Goal: Check status: Check status

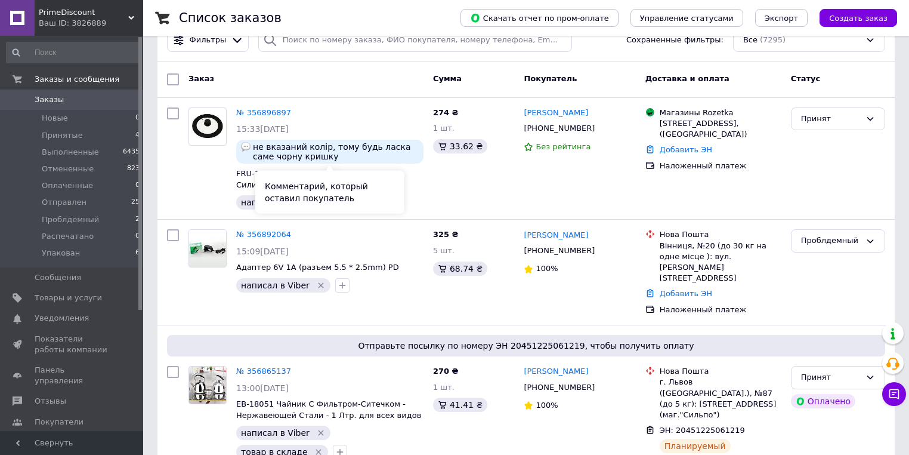
scroll to position [48, 0]
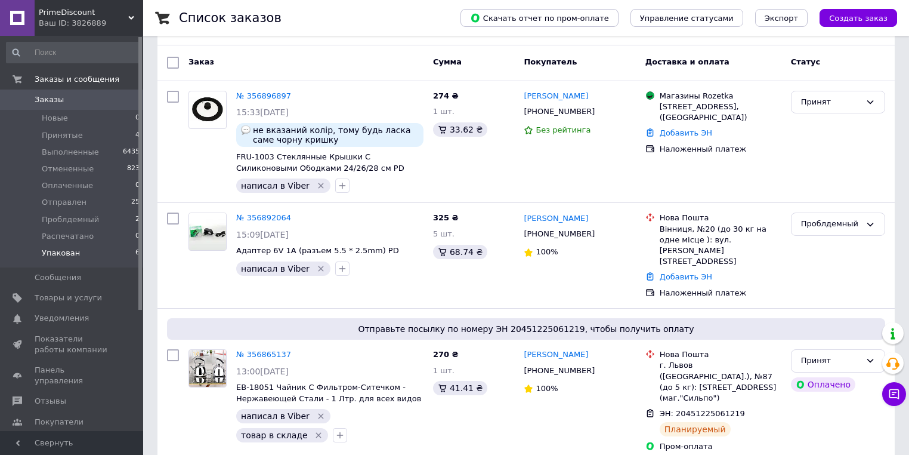
click at [52, 252] on span "Упакован" at bounding box center [61, 253] width 38 height 11
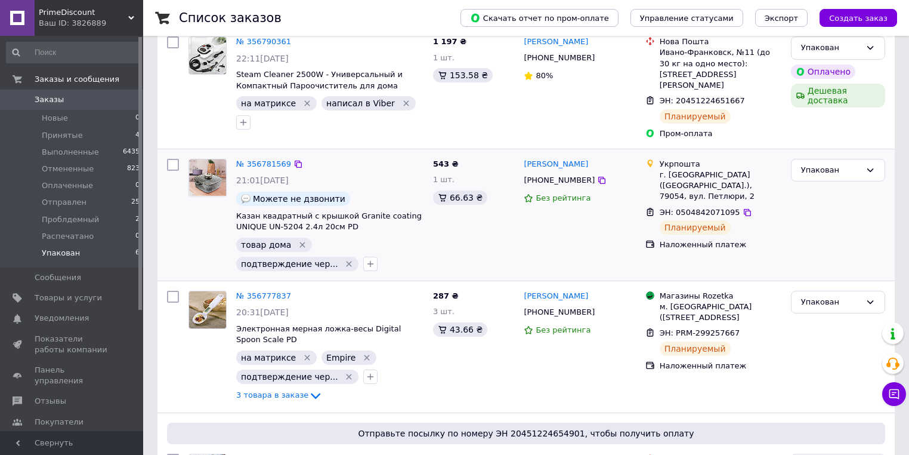
scroll to position [191, 0]
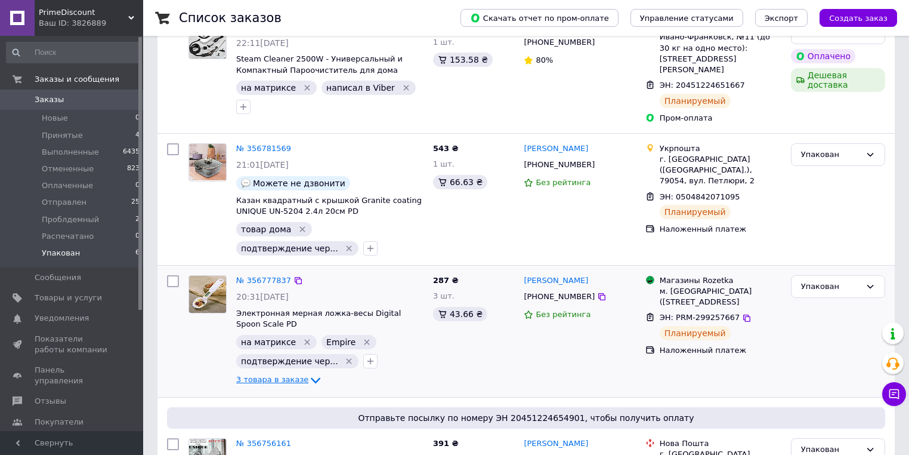
click at [270, 375] on span "3 товара в заказе" at bounding box center [272, 379] width 72 height 9
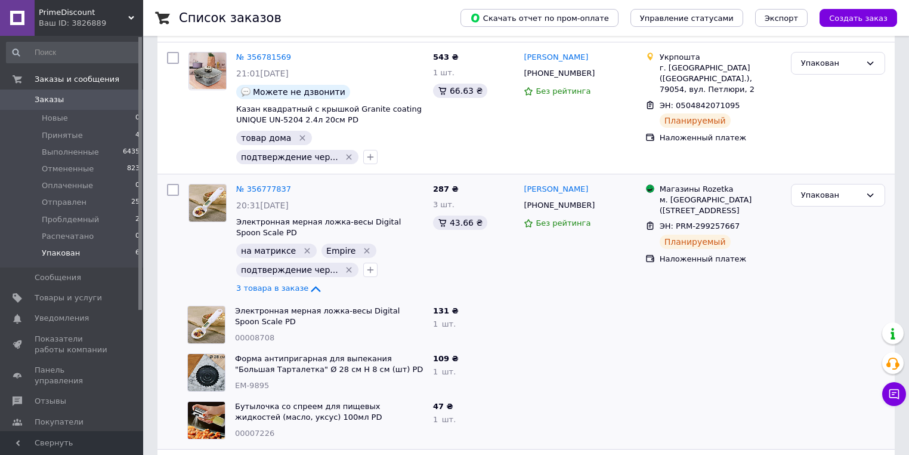
scroll to position [286, 0]
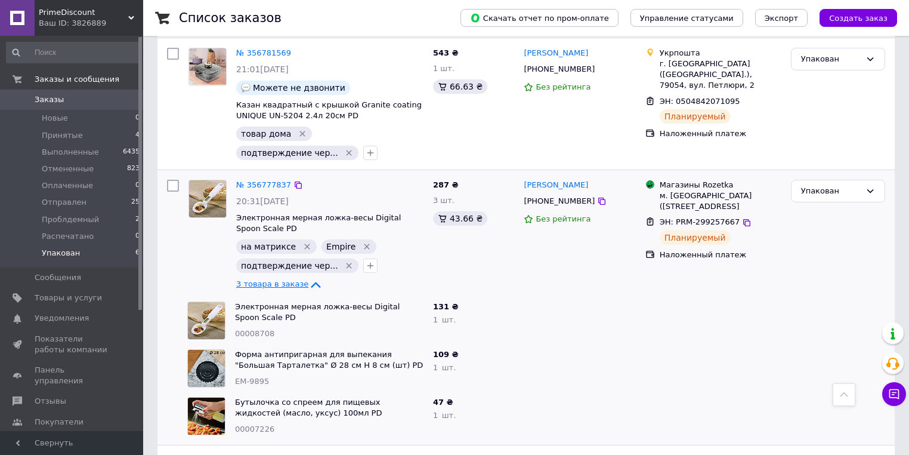
click at [265, 279] on span "3 товара в заказе" at bounding box center [272, 283] width 72 height 9
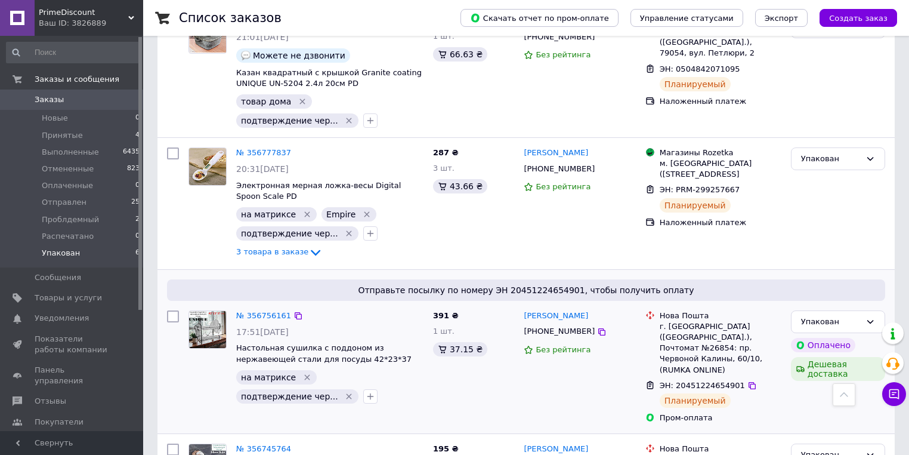
scroll to position [296, 0]
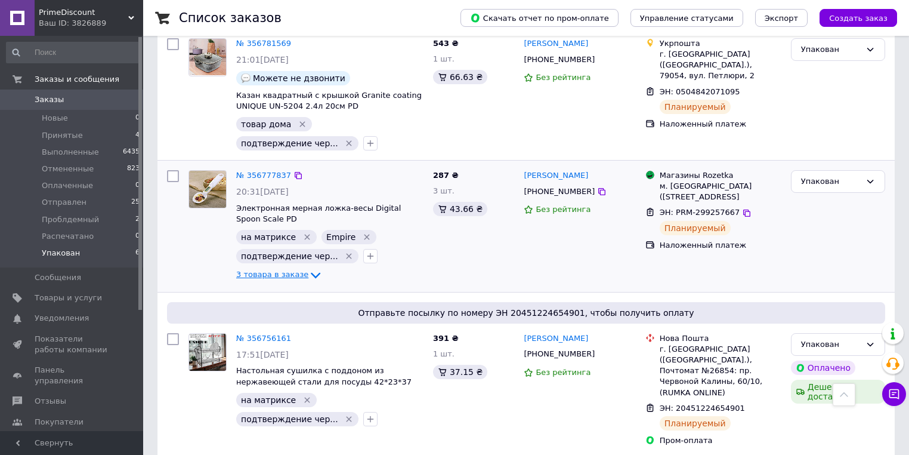
click at [256, 270] on span "3 товара в заказе" at bounding box center [272, 274] width 72 height 9
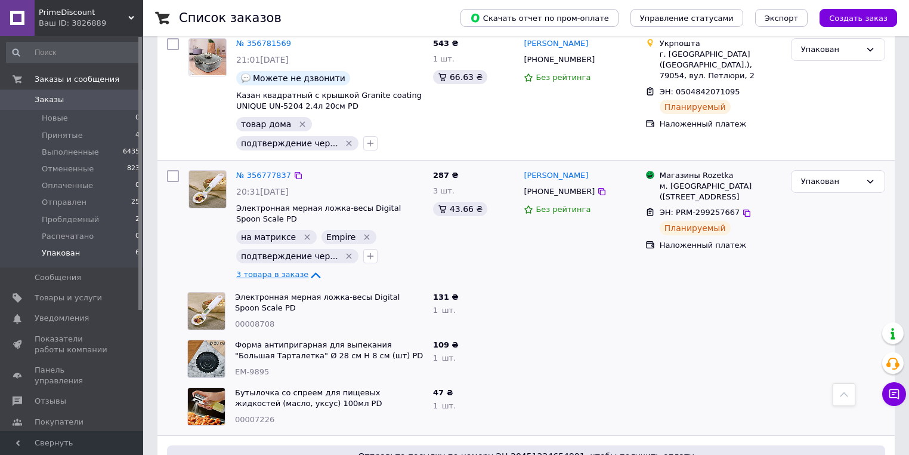
click at [265, 270] on span "3 товара в заказе" at bounding box center [272, 274] width 72 height 9
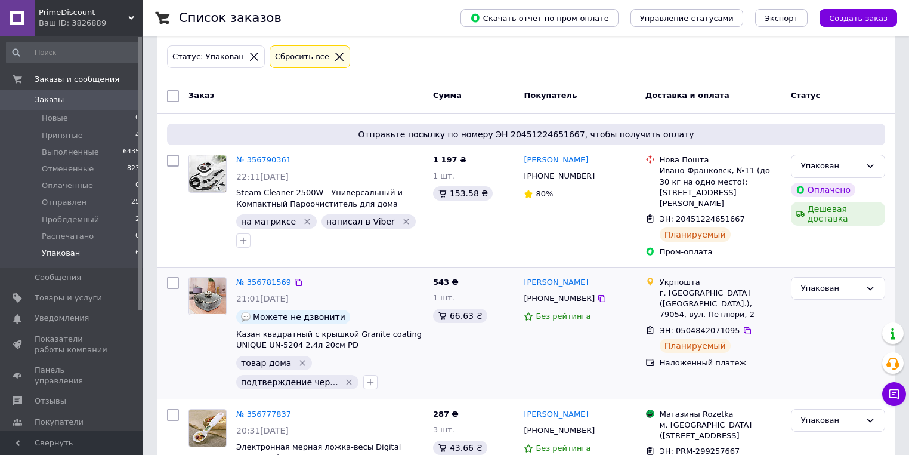
scroll to position [0, 0]
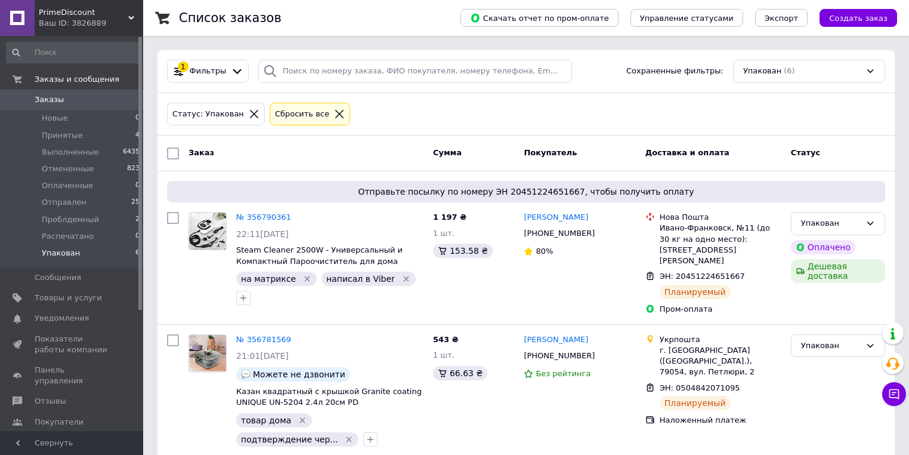
click at [54, 13] on span "PrimeDiscount" at bounding box center [83, 12] width 89 height 11
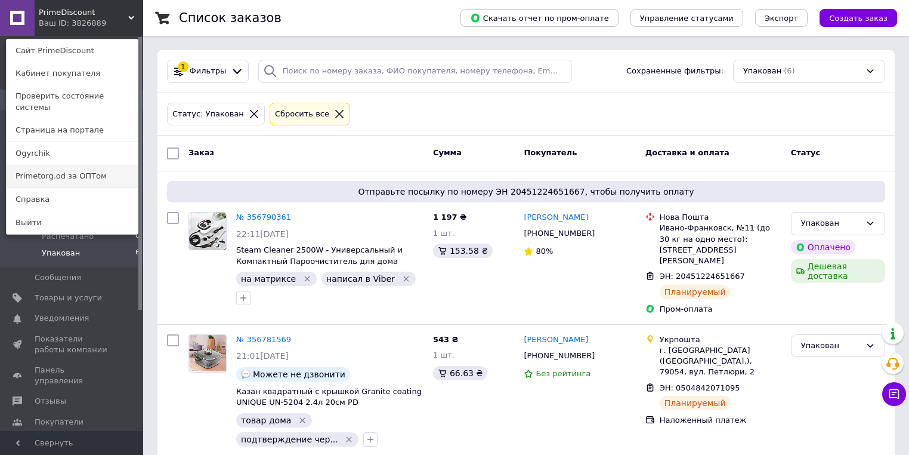
click at [105, 168] on link "Primetorg.od за ОПТом" at bounding box center [72, 176] width 131 height 23
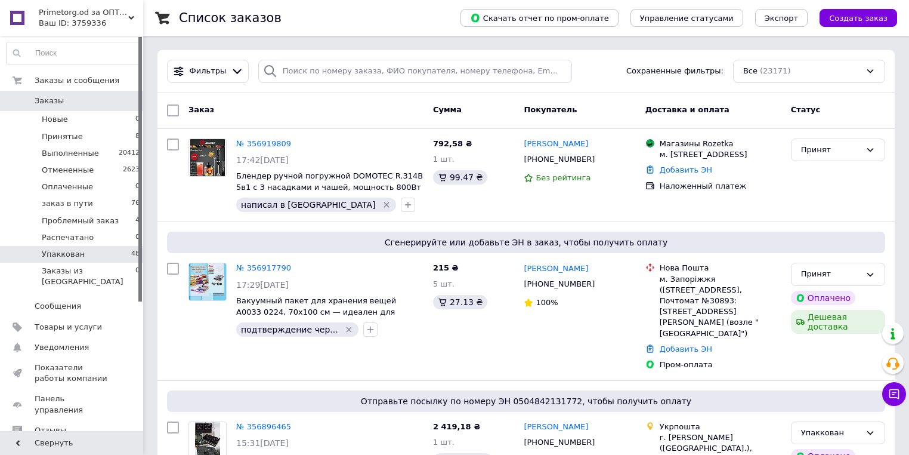
click at [62, 255] on span "Упаккован" at bounding box center [63, 254] width 43 height 11
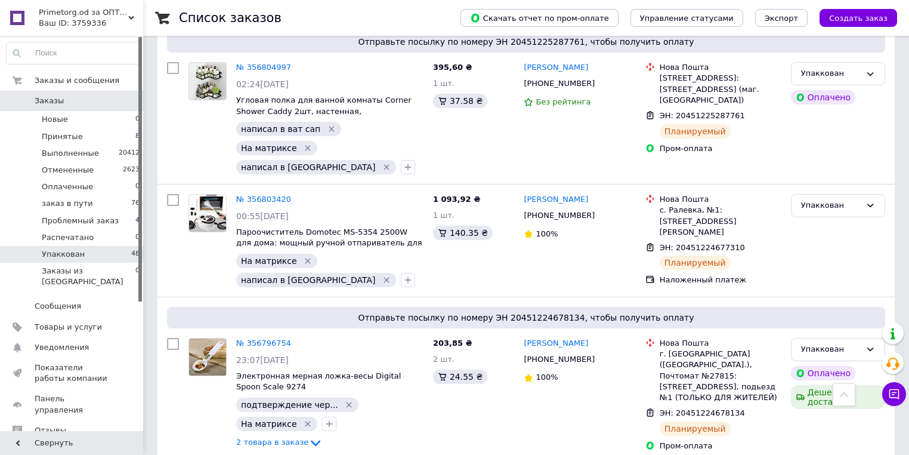
scroll to position [1479, 0]
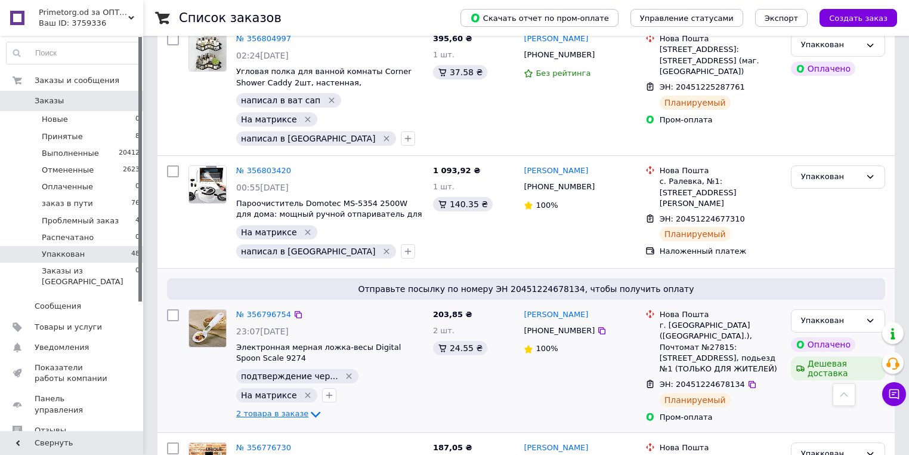
click at [254, 409] on span "2 товара в заказе" at bounding box center [272, 413] width 72 height 9
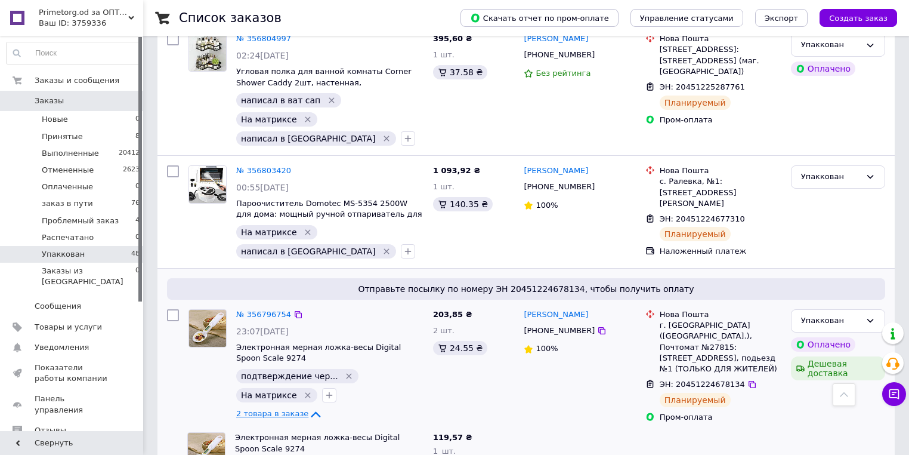
click at [254, 409] on span "2 товара в заказе" at bounding box center [272, 413] width 72 height 9
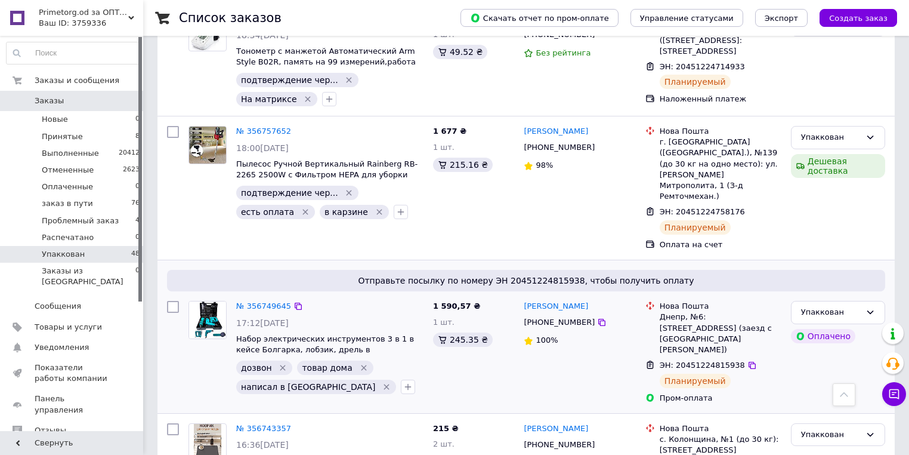
scroll to position [2720, 0]
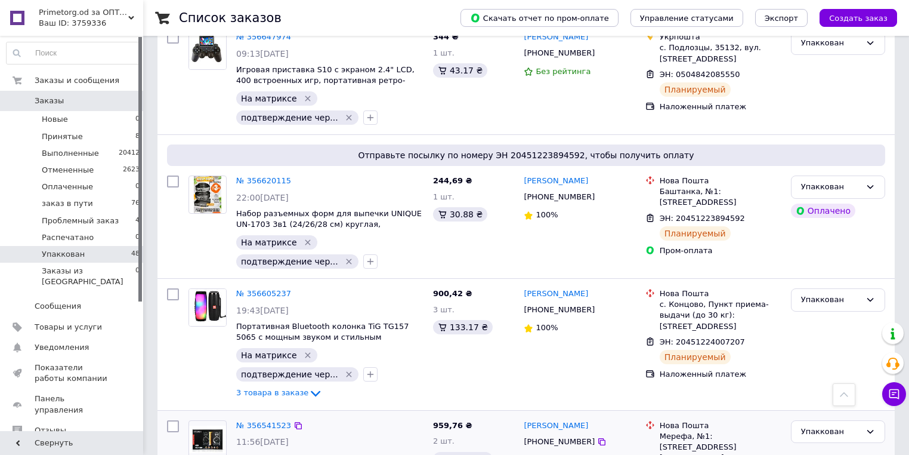
scroll to position [5803, 0]
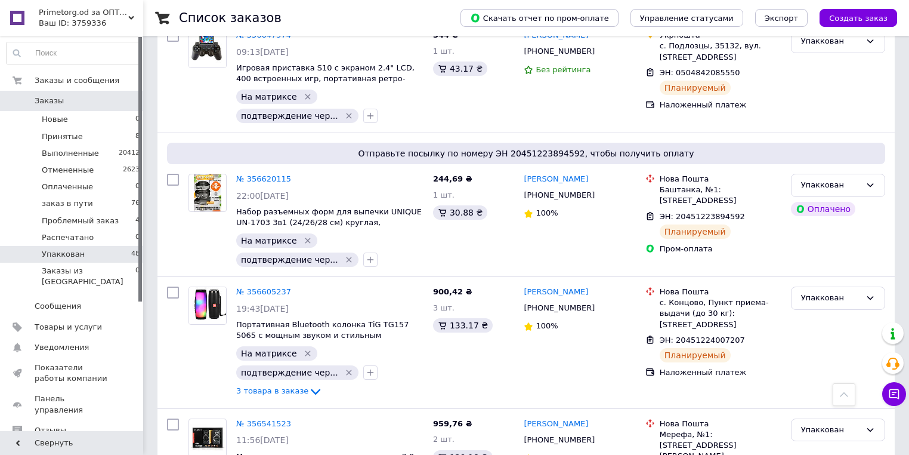
click at [65, 14] on span "Primetorg.od за ОПТом" at bounding box center [83, 12] width 89 height 11
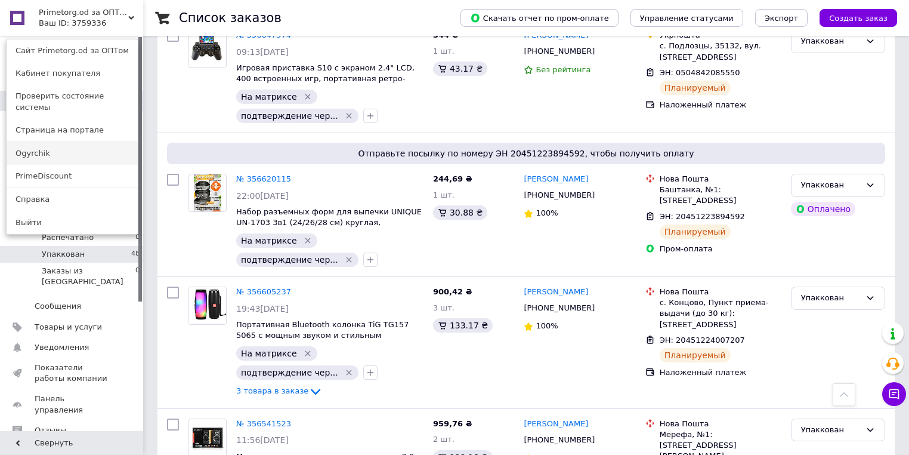
click at [88, 142] on link "Ogyrchik" at bounding box center [72, 153] width 131 height 23
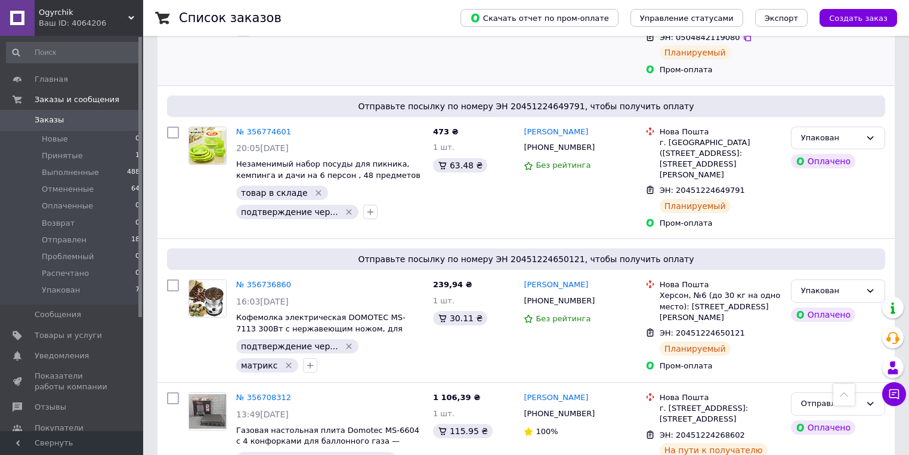
scroll to position [429, 0]
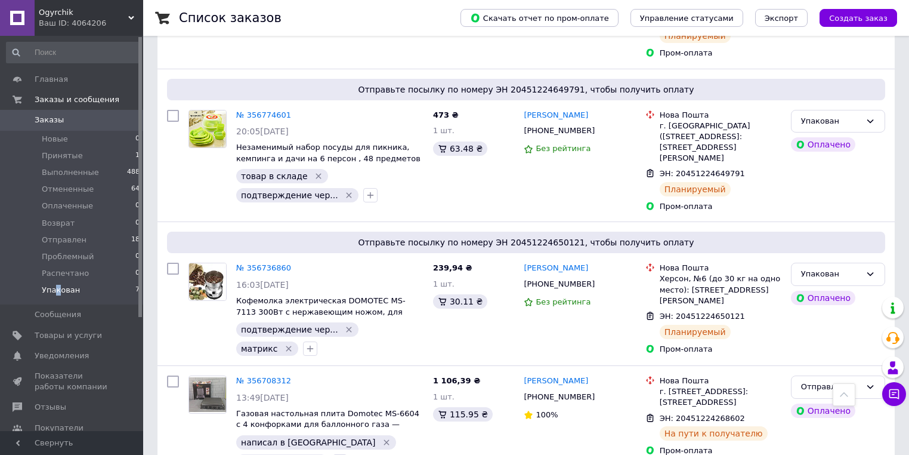
click at [57, 289] on span "Упакован" at bounding box center [61, 290] width 38 height 11
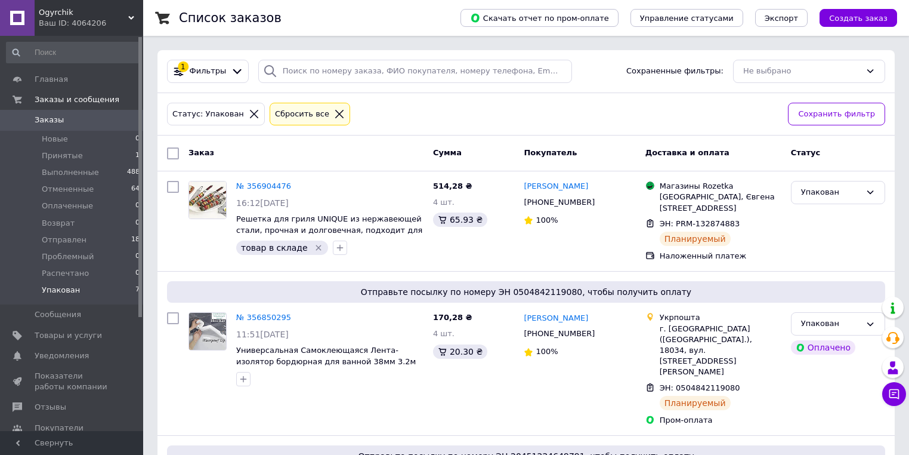
click at [61, 12] on span "Ogyrchik" at bounding box center [83, 12] width 89 height 11
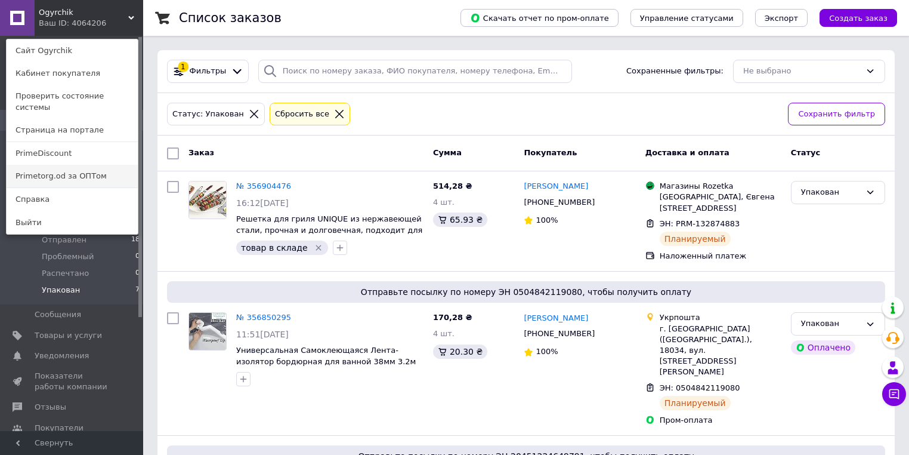
click at [128, 165] on link "Primetorg.od за ОПТом" at bounding box center [72, 176] width 131 height 23
